Goal: Task Accomplishment & Management: Manage account settings

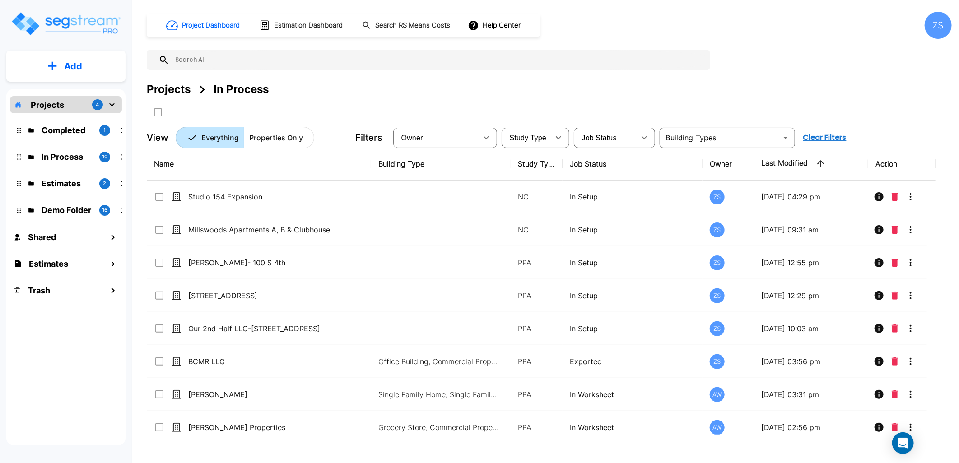
click at [931, 25] on div "ZS" at bounding box center [937, 25] width 27 height 27
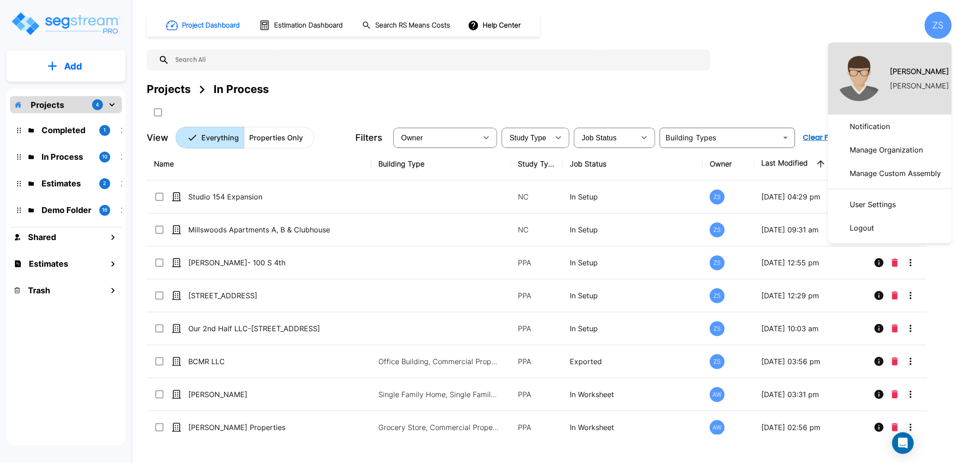
click at [873, 152] on p "Manage Organization" at bounding box center [886, 150] width 80 height 18
